Goal: Task Accomplishment & Management: Complete application form

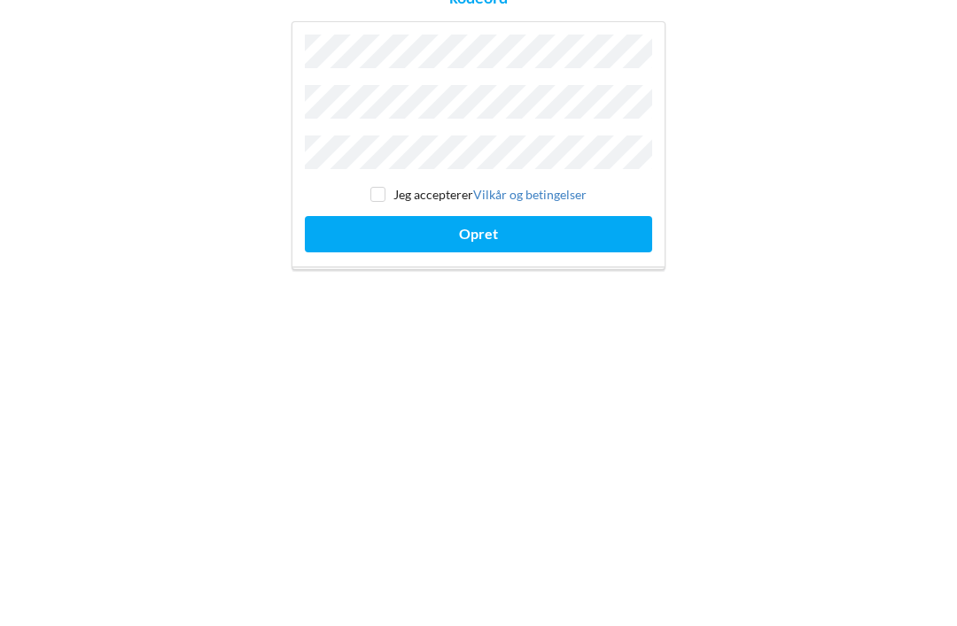
click at [379, 380] on input "checkbox" at bounding box center [377, 387] width 15 height 15
checkbox input "true"
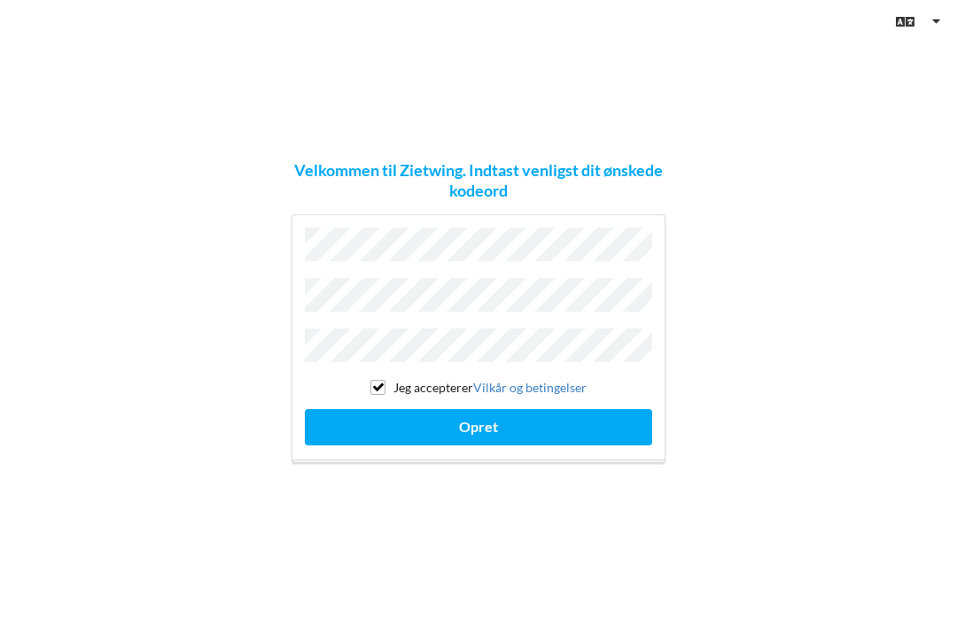
click at [525, 409] on button "Opret" at bounding box center [478, 427] width 347 height 36
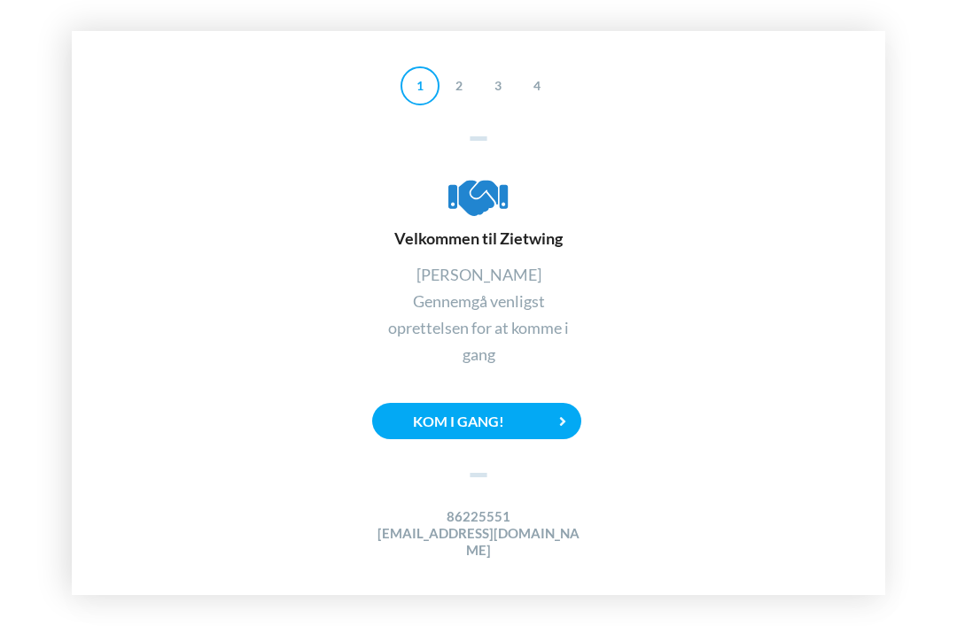
click at [547, 403] on icon at bounding box center [563, 421] width 36 height 36
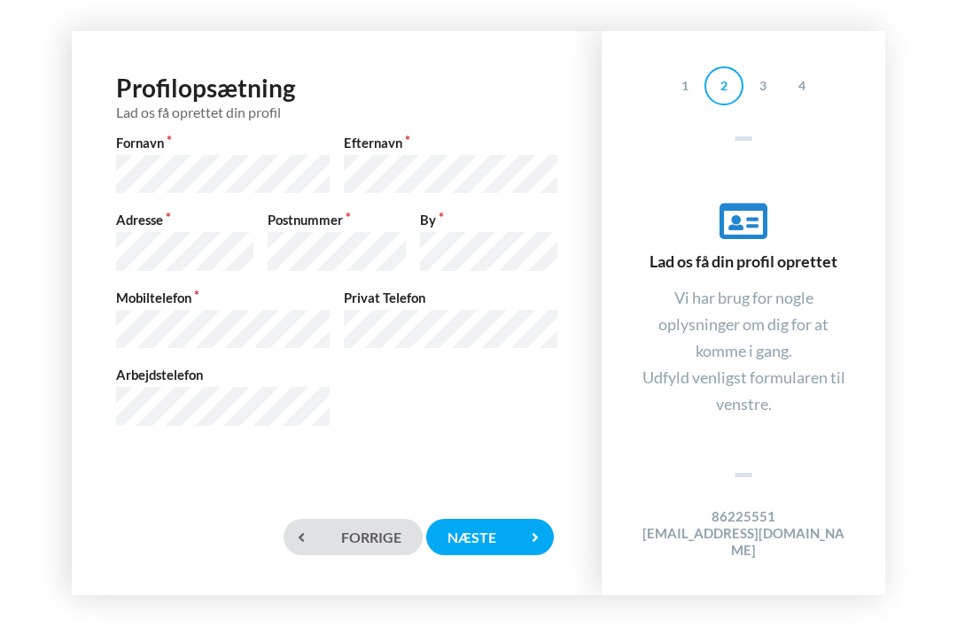
click at [493, 527] on div "Næste" at bounding box center [490, 537] width 128 height 36
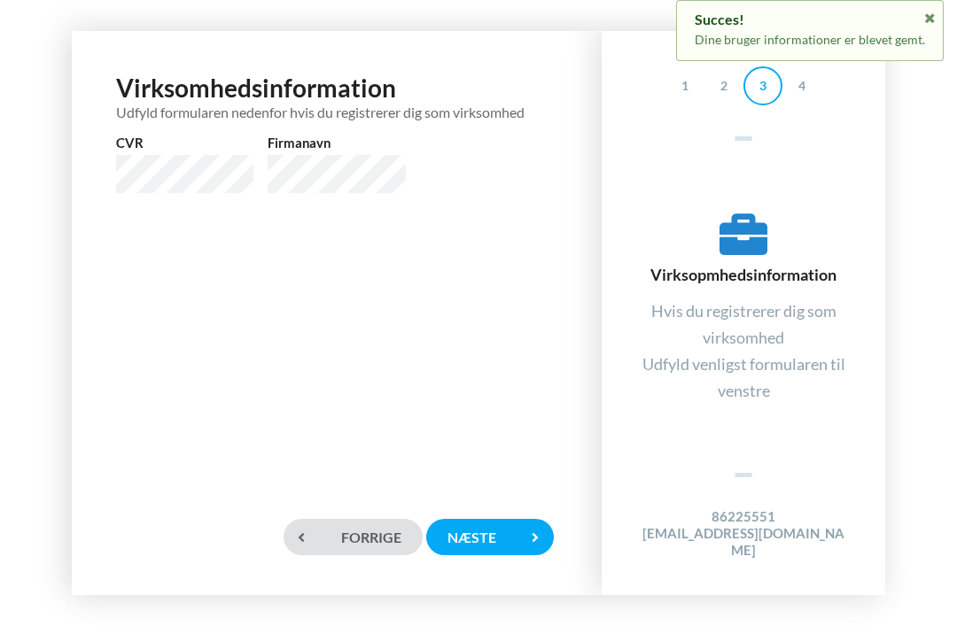
click at [501, 530] on div "Næste" at bounding box center [490, 537] width 128 height 36
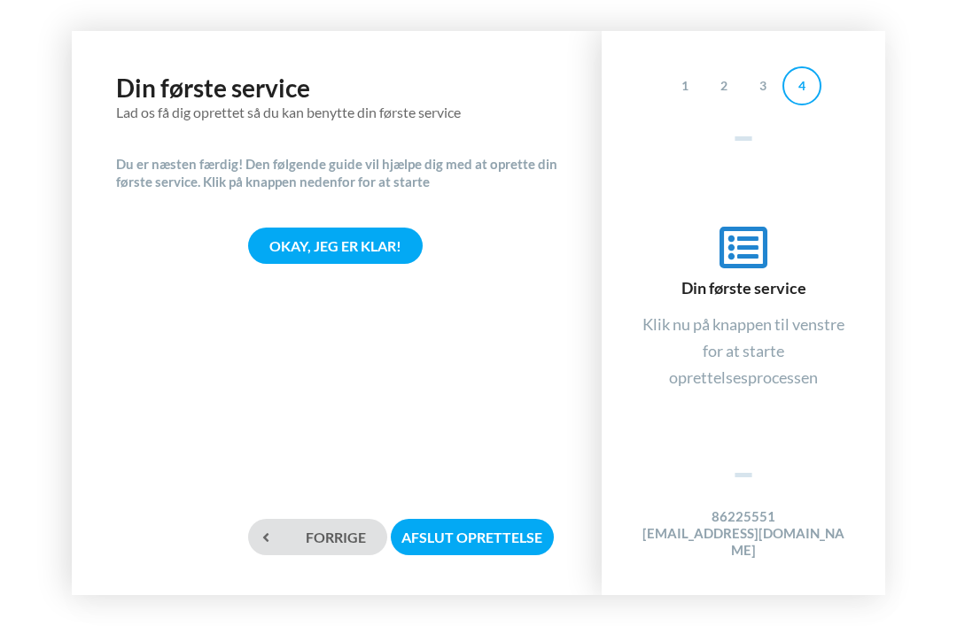
click at [370, 228] on div "Okay, jeg er klar!" at bounding box center [335, 246] width 175 height 36
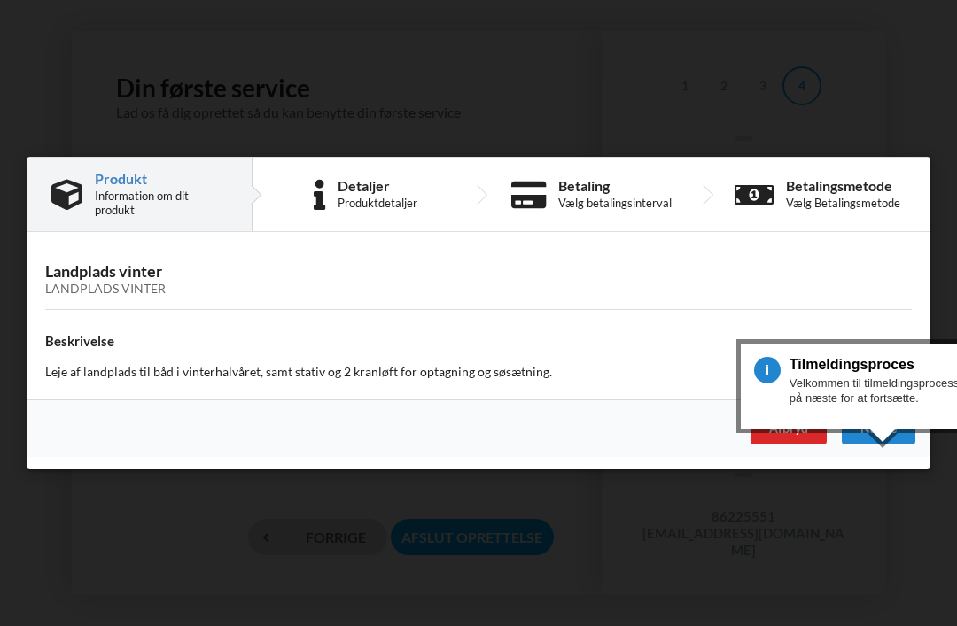
click at [878, 424] on div "Næste" at bounding box center [879, 429] width 74 height 32
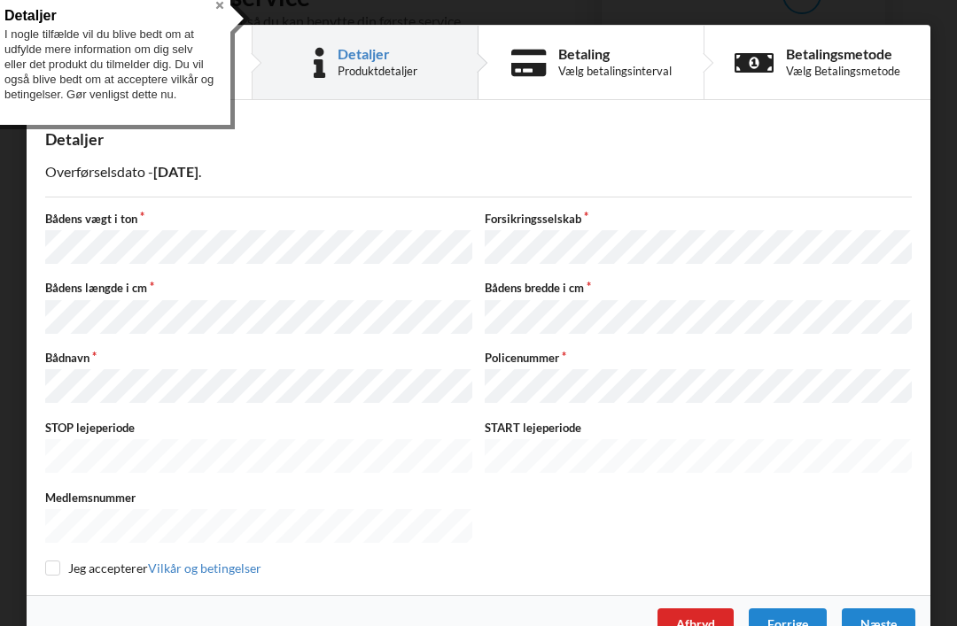
click at [217, 10] on button "Close" at bounding box center [219, 5] width 21 height 21
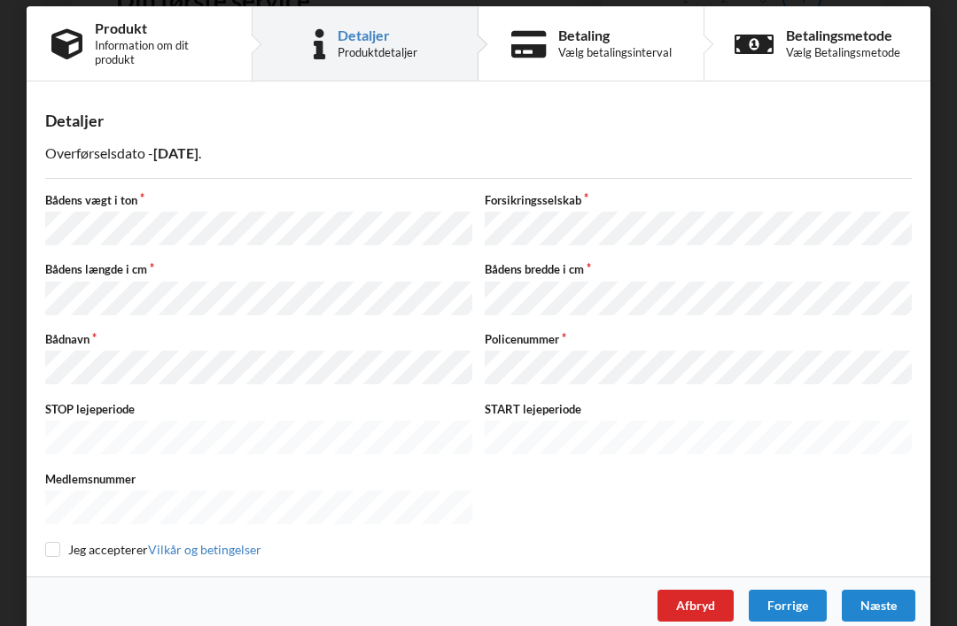
scroll to position [17, 0]
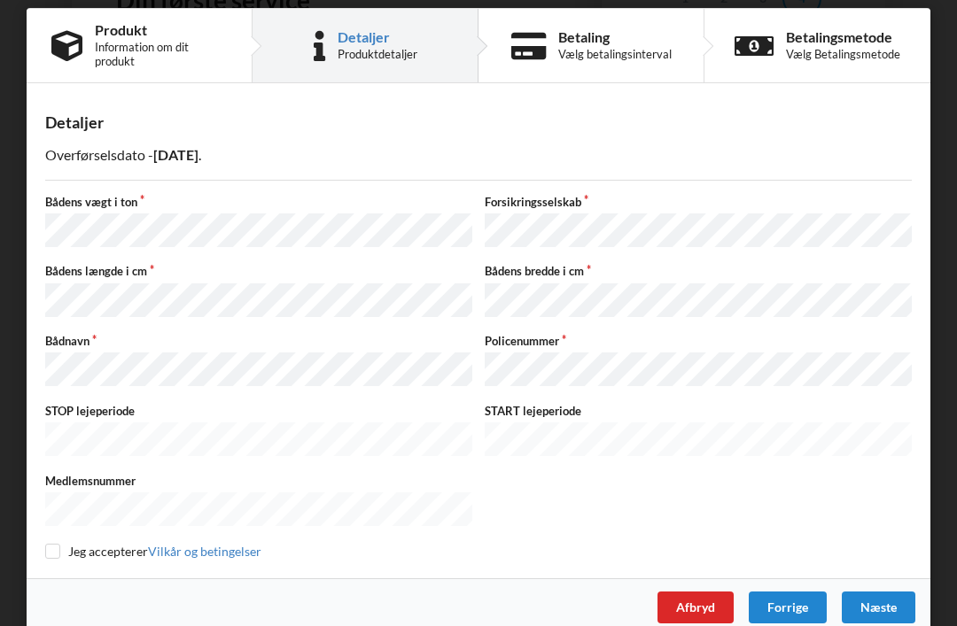
click at [885, 592] on div "Næste" at bounding box center [879, 608] width 74 height 32
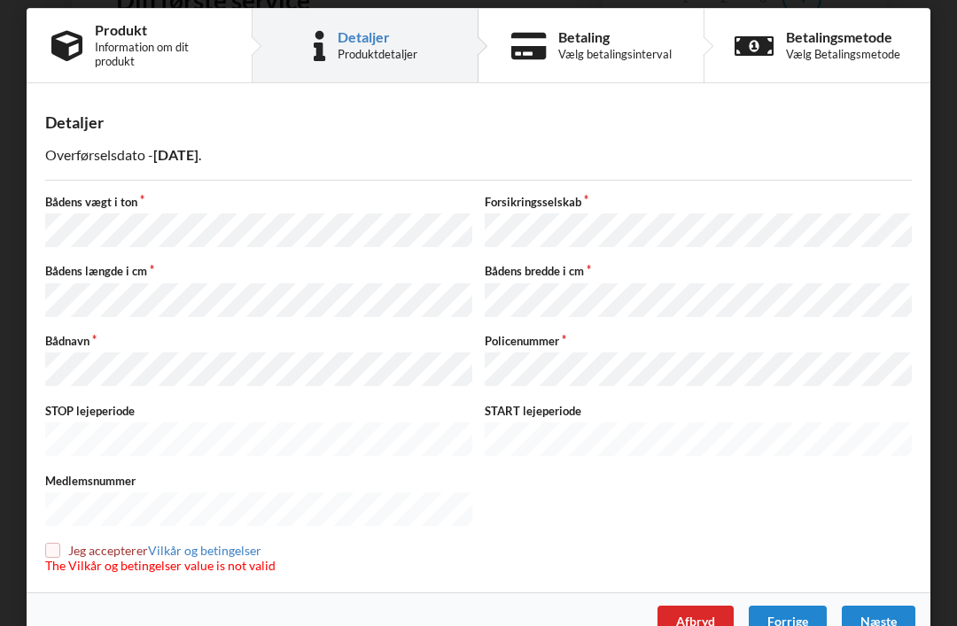
click at [50, 543] on input "checkbox" at bounding box center [52, 550] width 15 height 15
checkbox input "true"
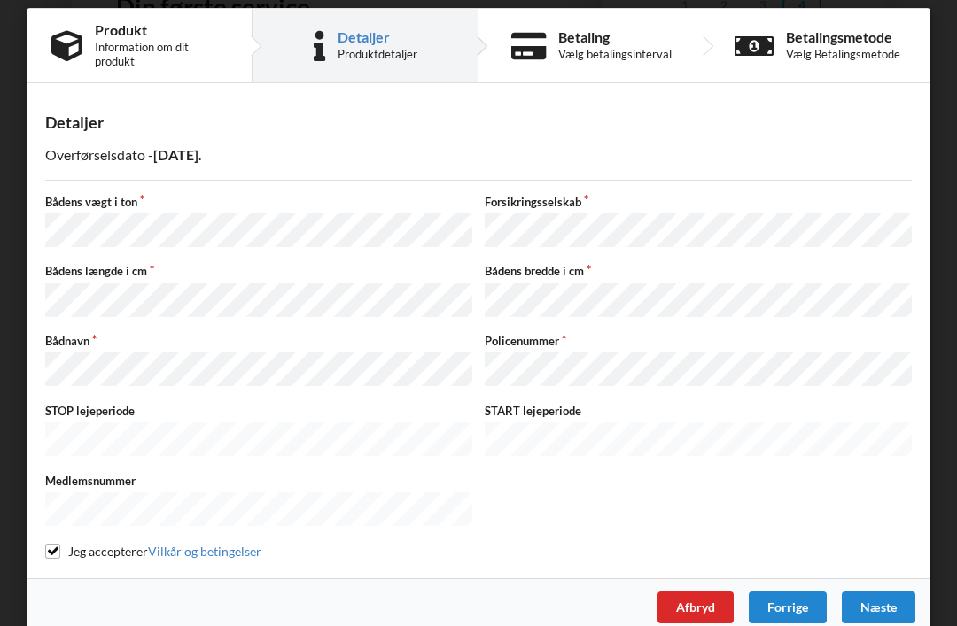
scroll to position [81, 0]
click at [897, 592] on div "Næste" at bounding box center [879, 608] width 74 height 32
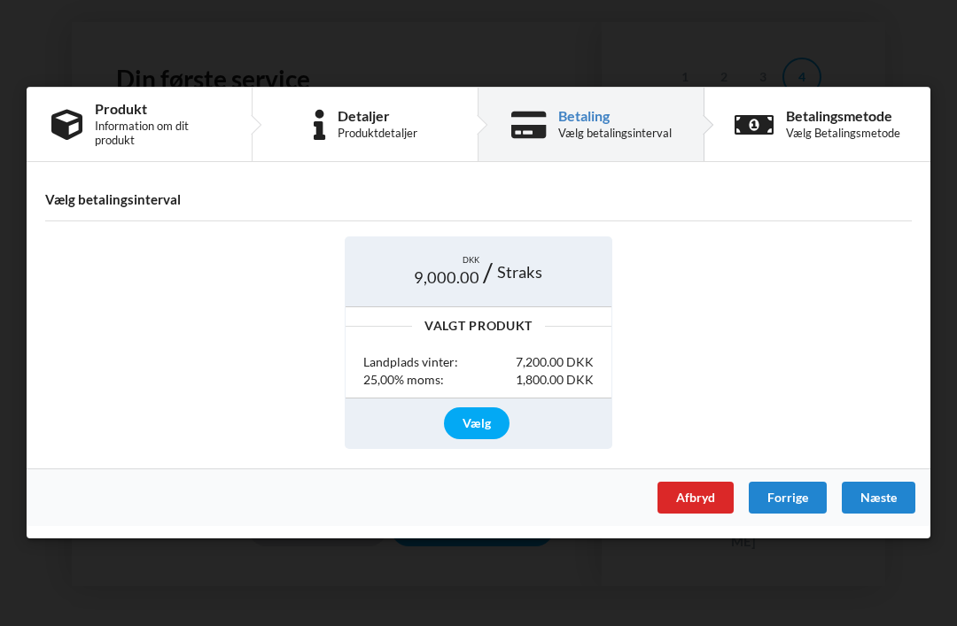
scroll to position [57, 0]
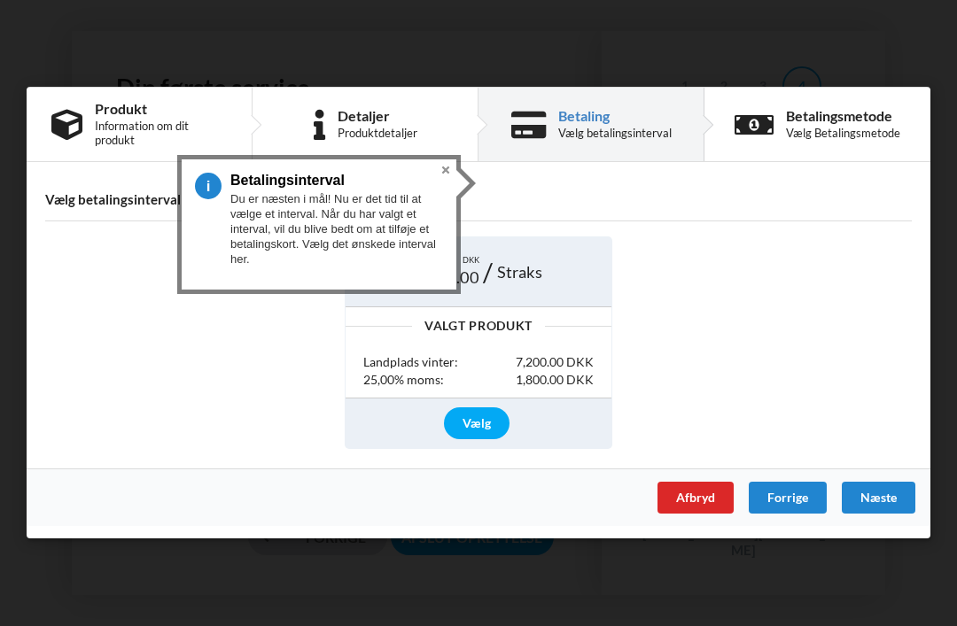
click at [560, 133] on div "Vælg betalingsinterval" at bounding box center [614, 134] width 113 height 14
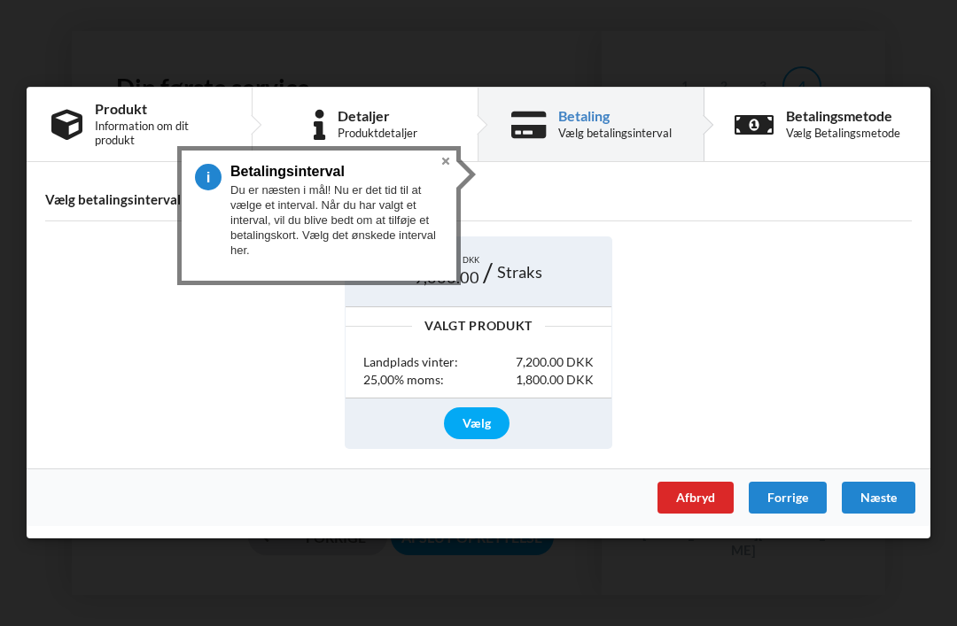
click at [444, 151] on button "Close" at bounding box center [445, 161] width 21 height 21
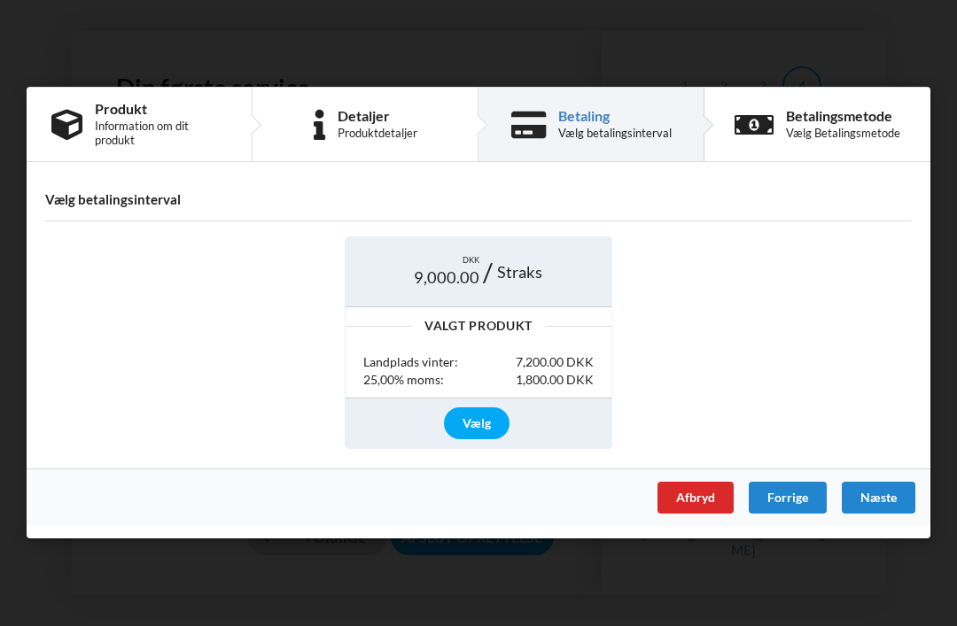
click at [885, 503] on div "Næste" at bounding box center [879, 499] width 74 height 32
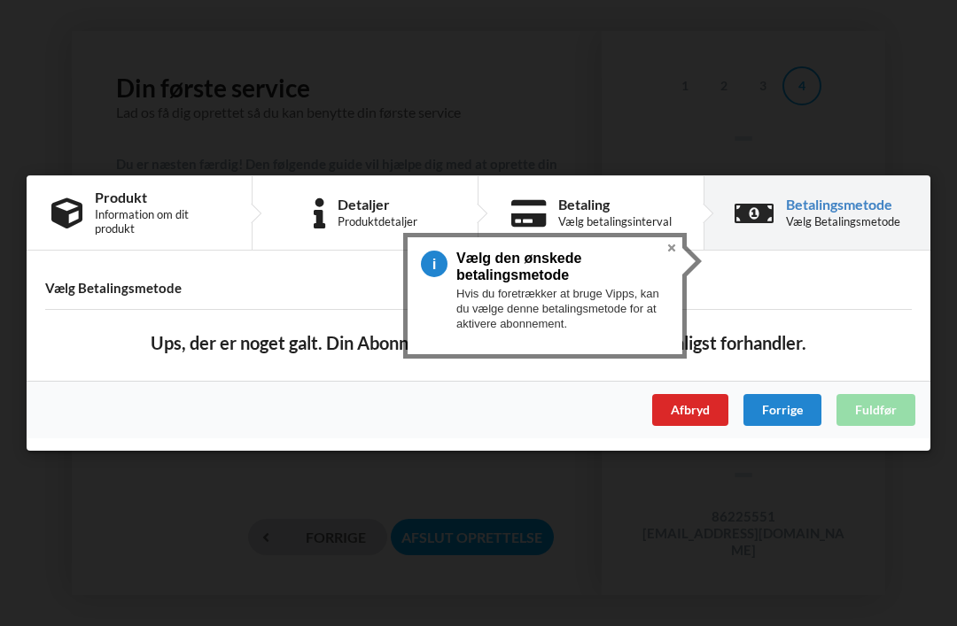
click at [788, 407] on div "Forrige" at bounding box center [782, 410] width 78 height 32
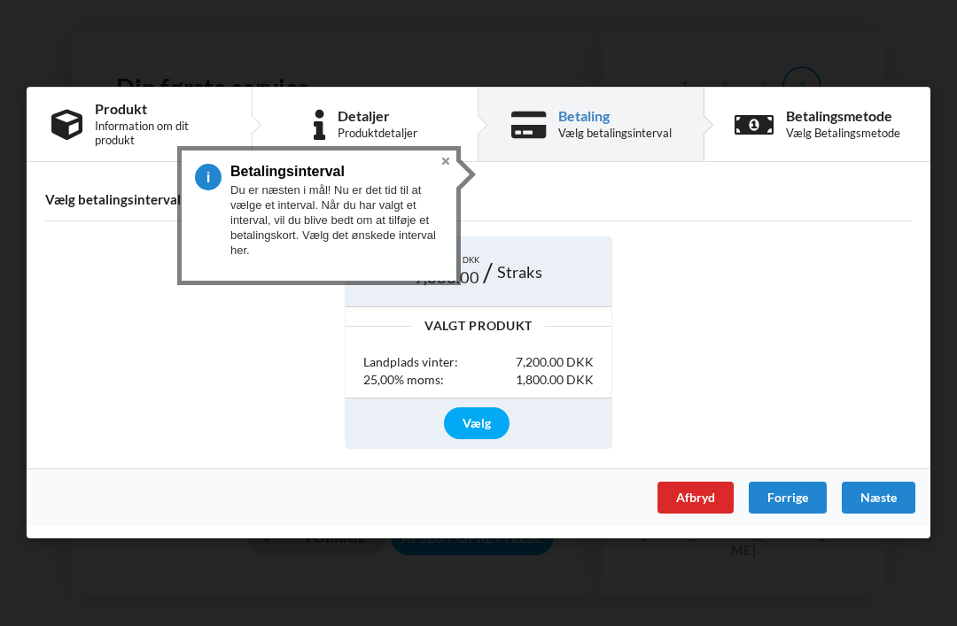
click at [791, 505] on div "Forrige" at bounding box center [788, 499] width 78 height 32
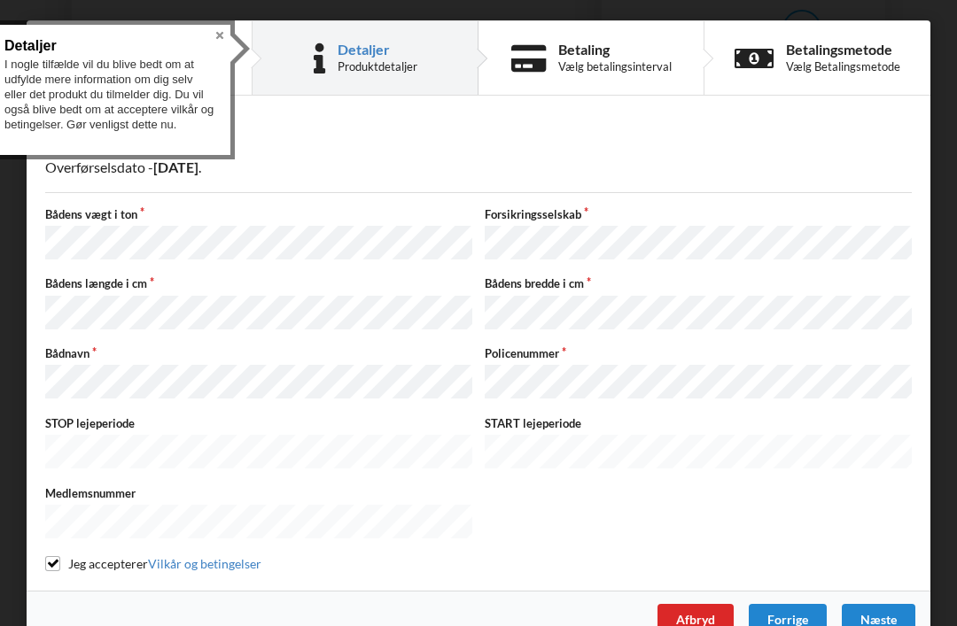
click at [871, 604] on div "Næste" at bounding box center [879, 620] width 74 height 32
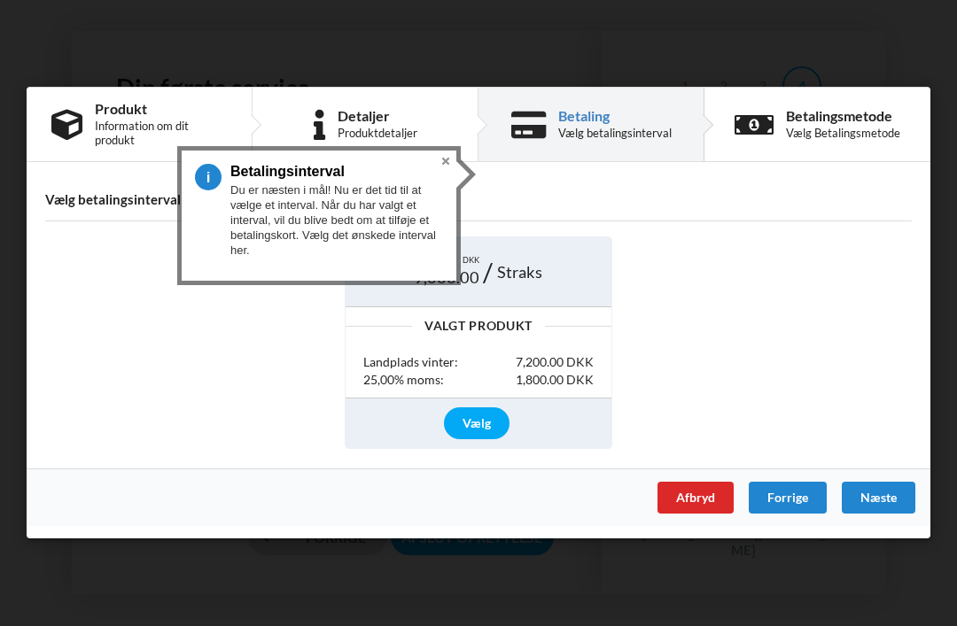
click at [439, 151] on button "Close" at bounding box center [445, 161] width 21 height 21
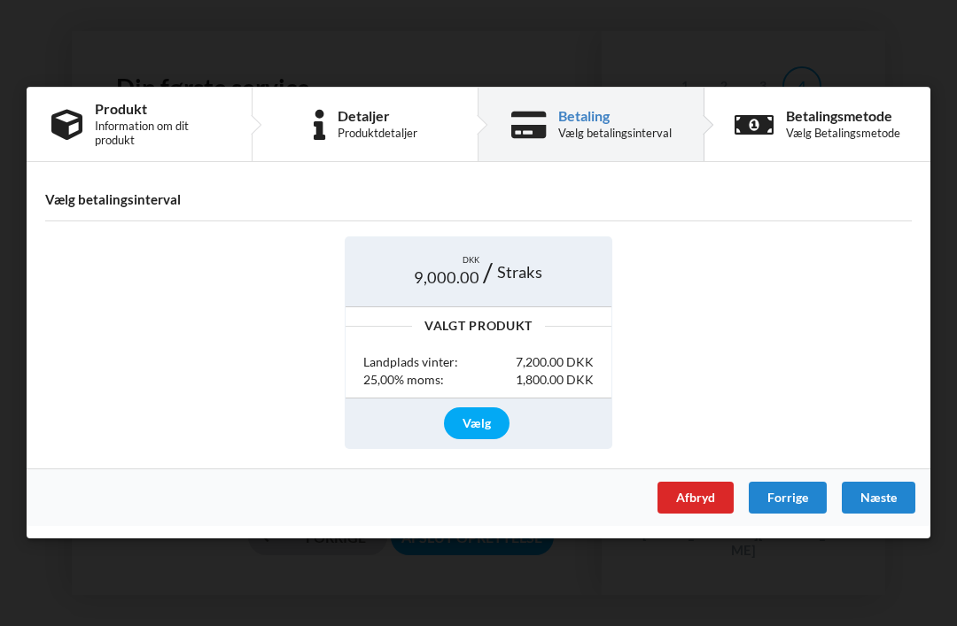
click at [777, 210] on div "Vælg betalingsinterval DKK 9,000.00 Straks Valgt Produkt Landplads vinter: 7,20…" at bounding box center [479, 322] width 904 height 294
click at [482, 423] on div "Vælg" at bounding box center [477, 424] width 66 height 32
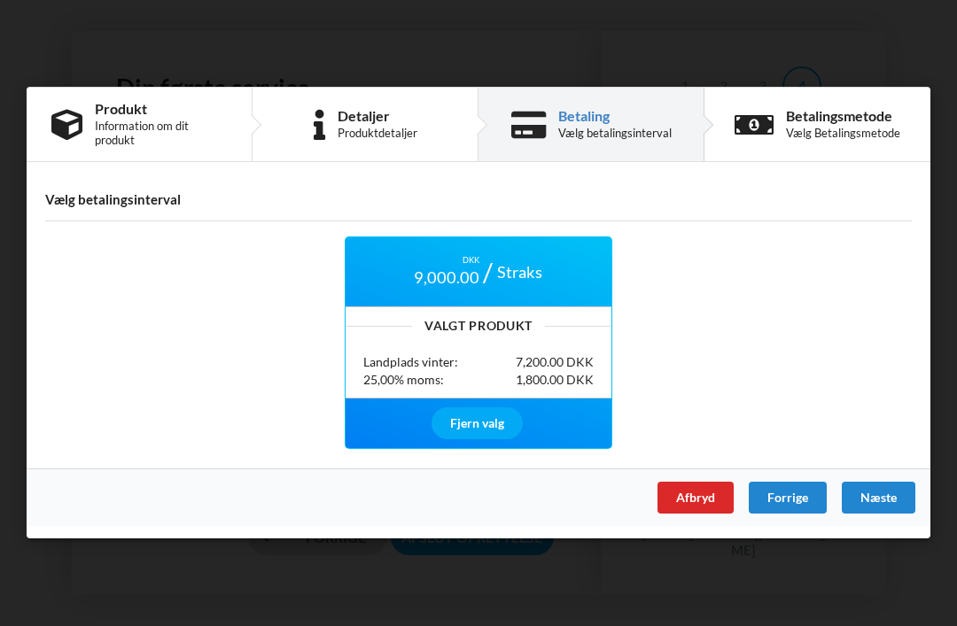
click at [882, 497] on div "Næste" at bounding box center [879, 499] width 74 height 32
